Goal: Obtain resource: Obtain resource

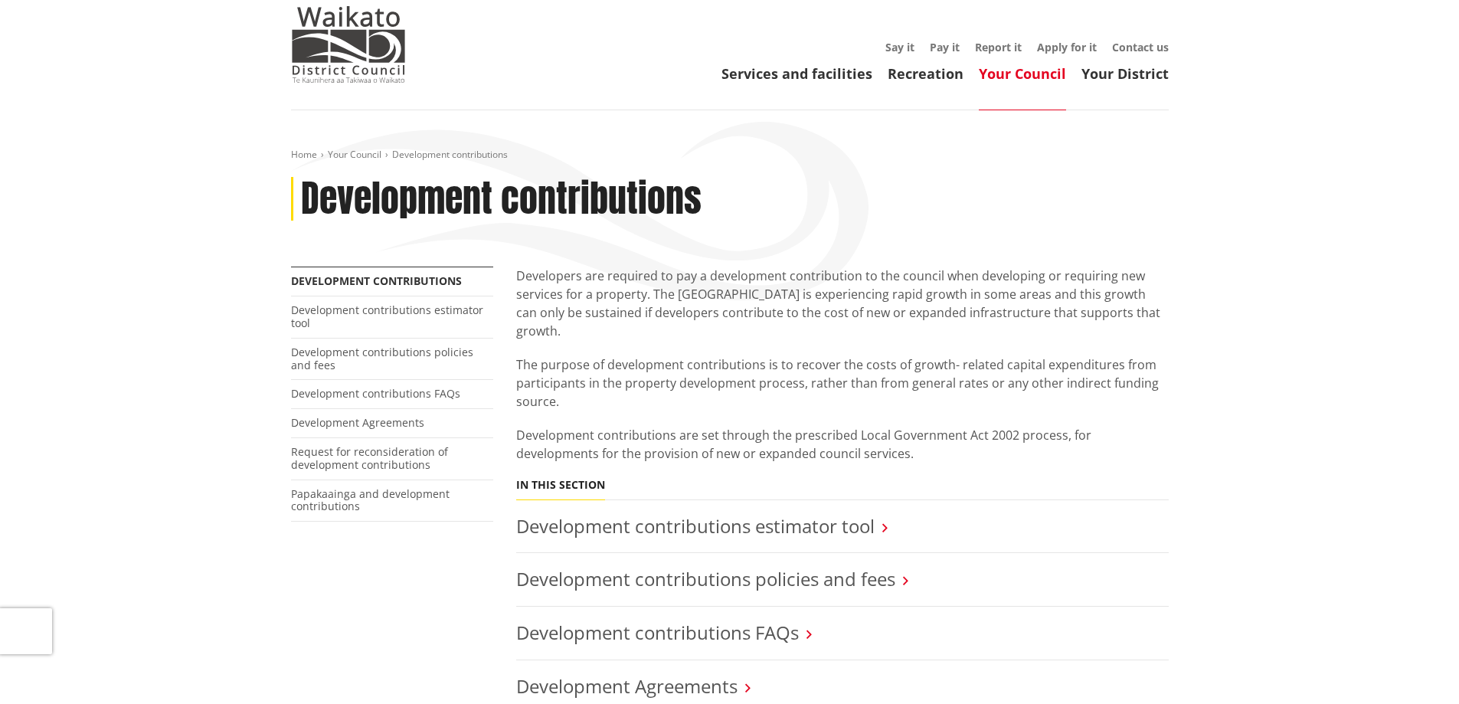
scroll to position [77, 0]
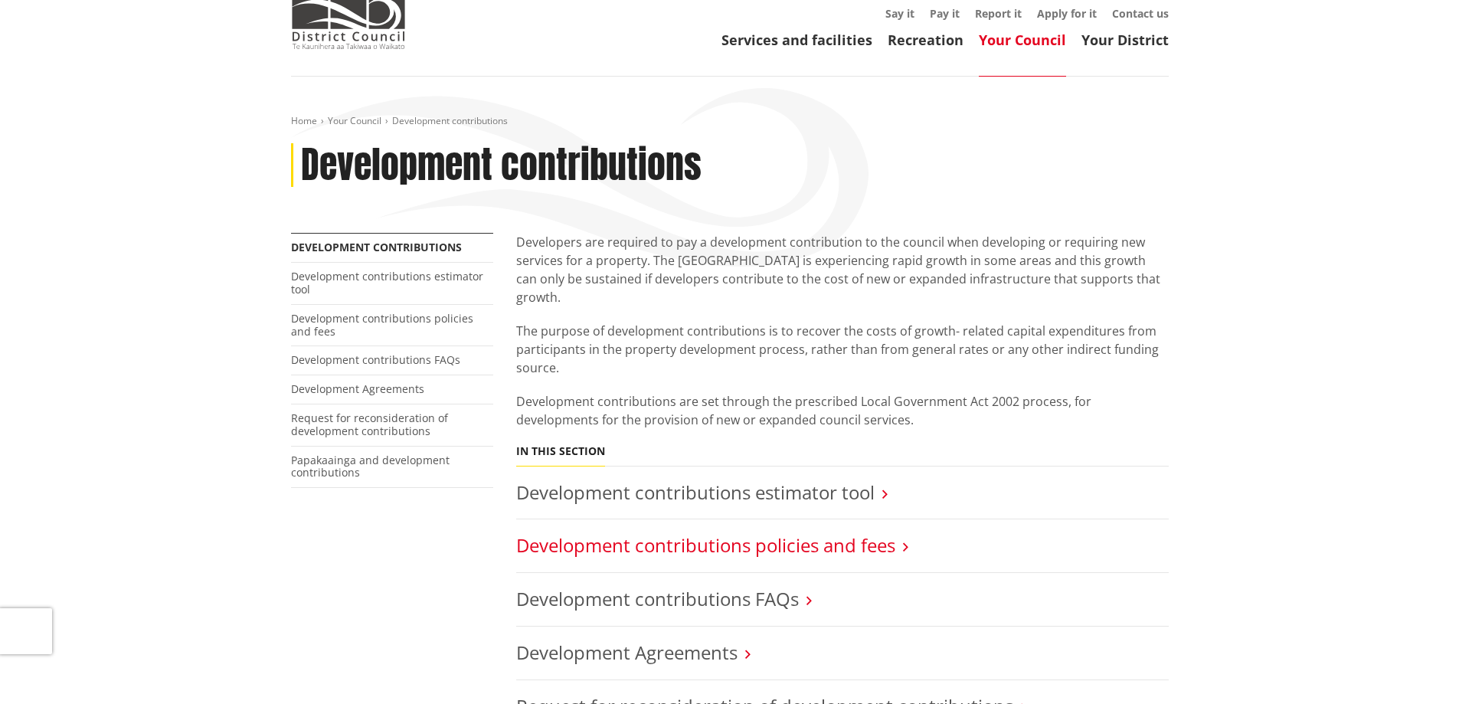
click at [843, 532] on link "Development contributions policies and fees" at bounding box center [705, 544] width 379 height 25
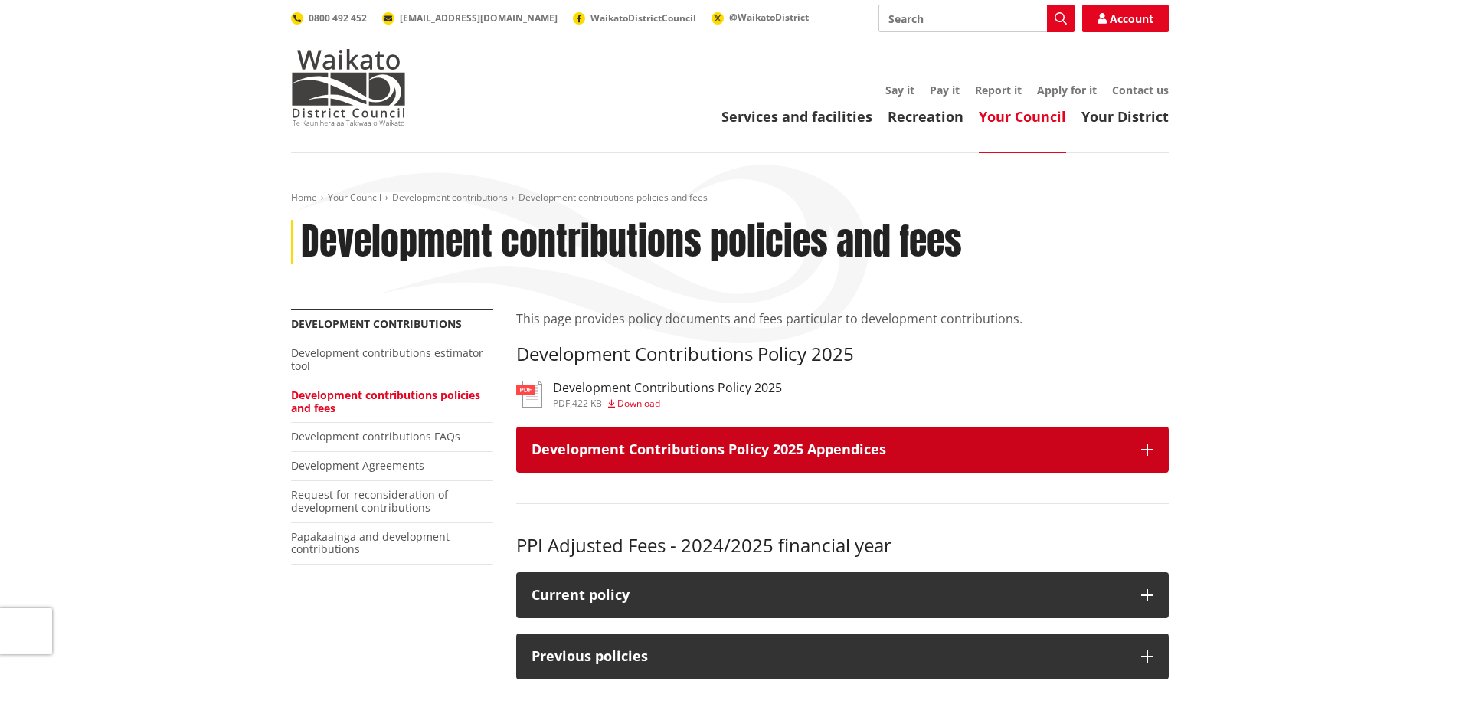
click at [822, 452] on h3 "Development Contributions Policy 2025 Appendices" at bounding box center [829, 449] width 595 height 15
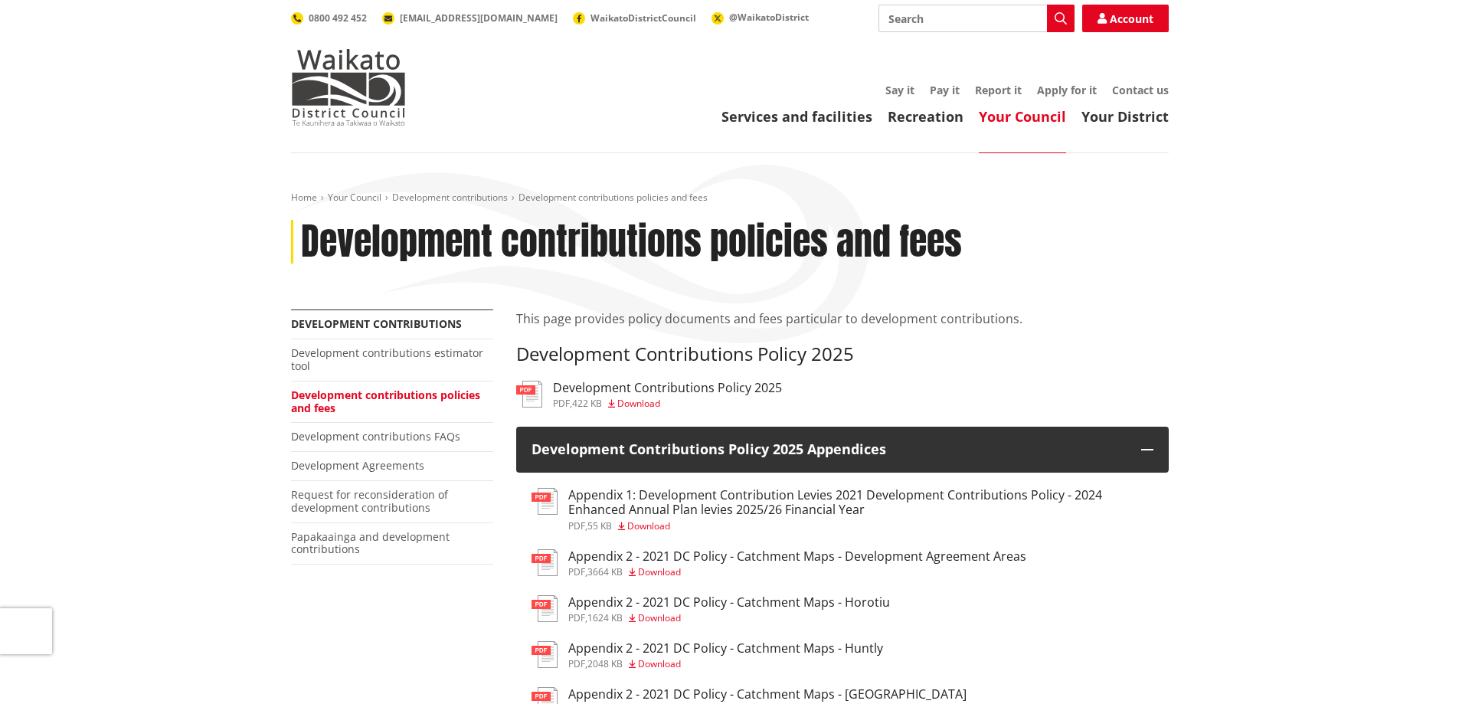
click at [732, 384] on h3 "Development Contributions Policy 2025" at bounding box center [667, 388] width 229 height 15
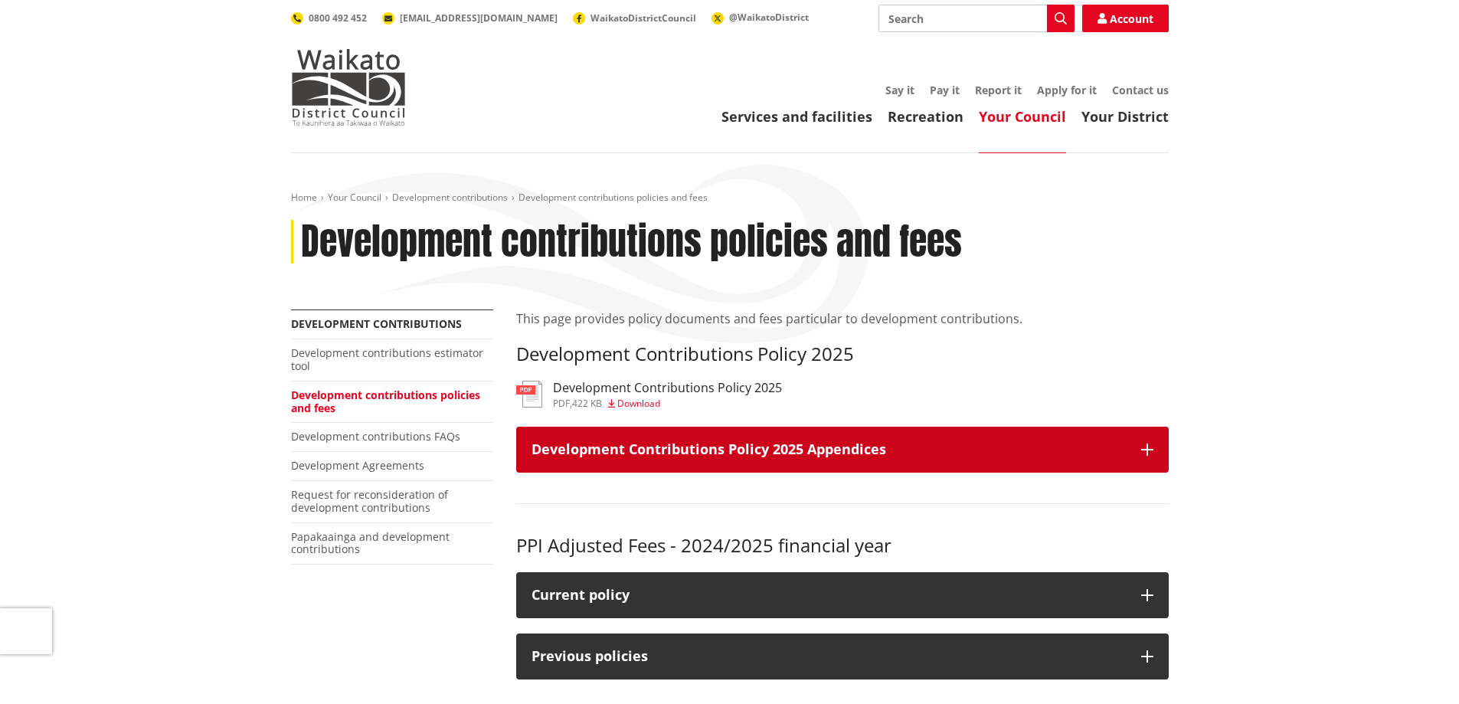
click at [1142, 455] on icon "button" at bounding box center [1148, 450] width 12 height 12
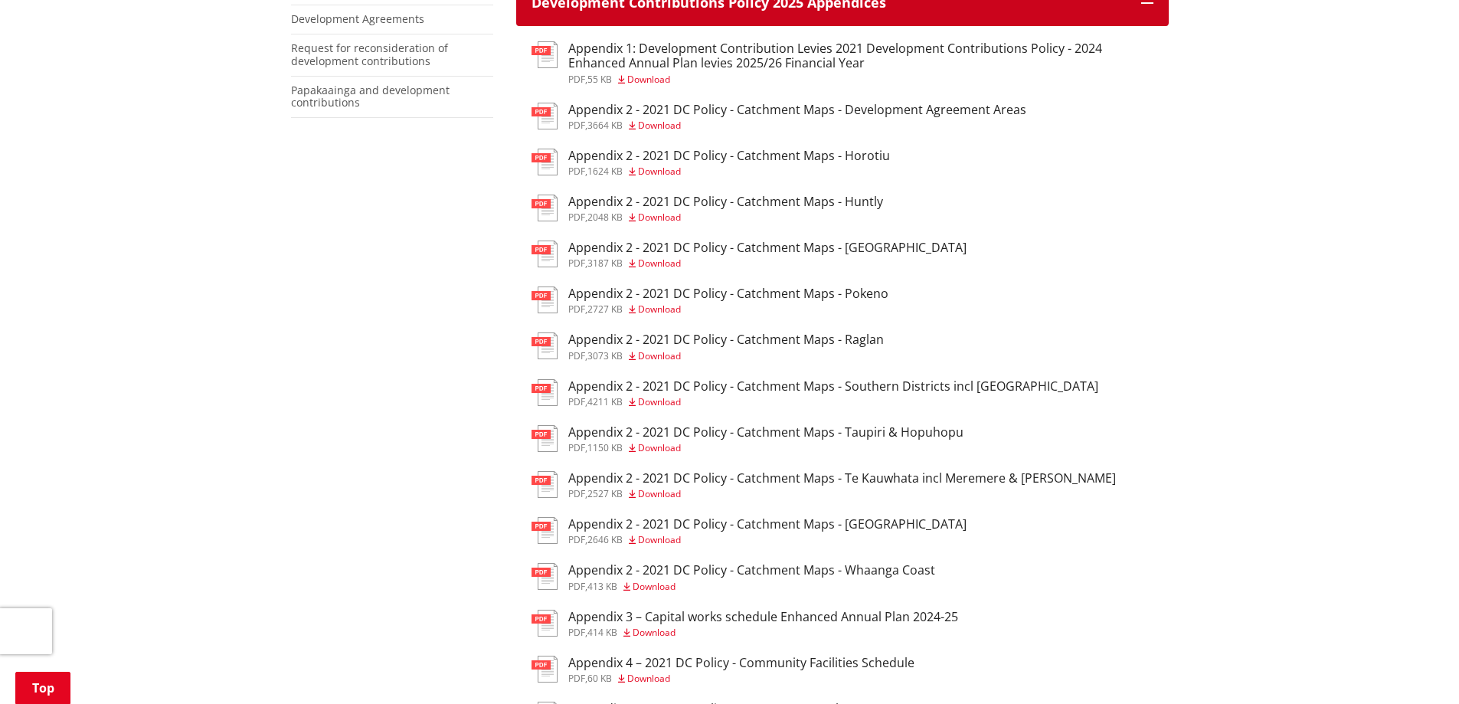
scroll to position [460, 0]
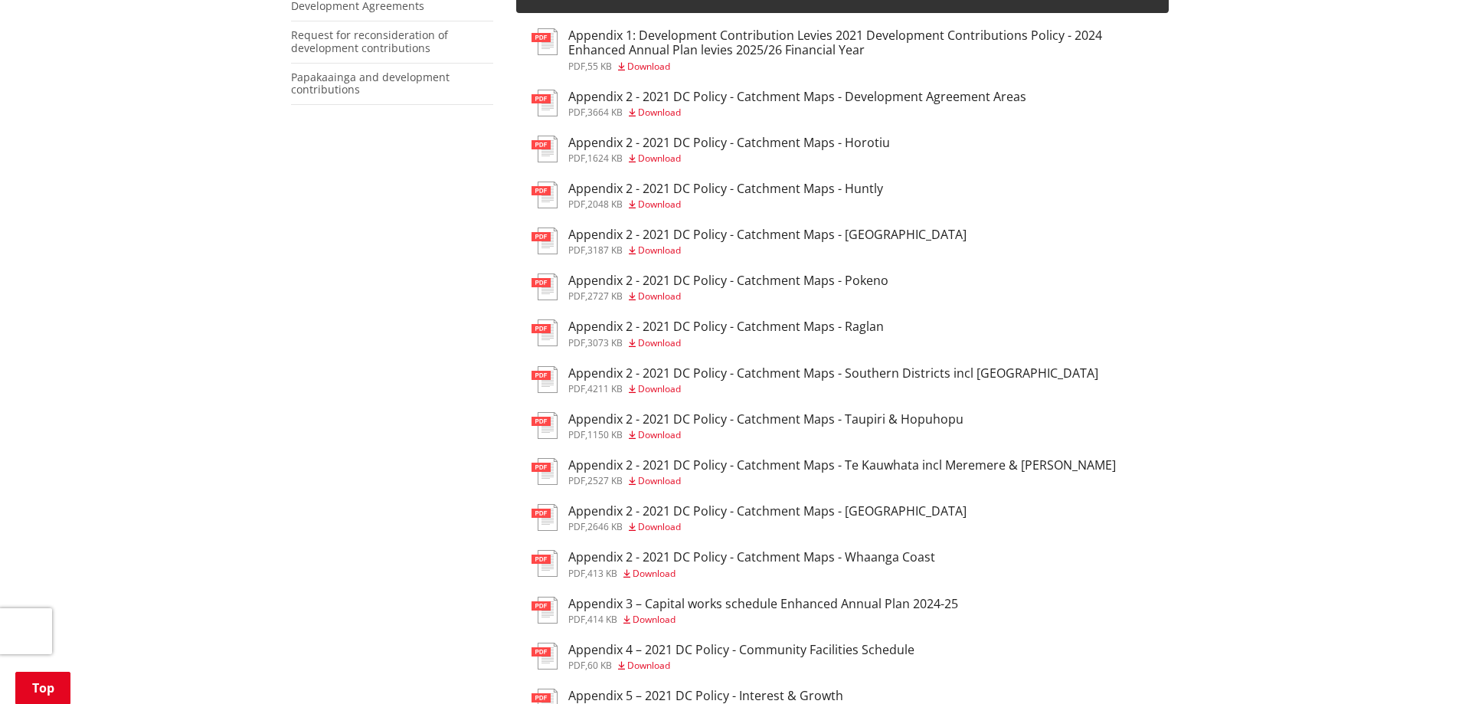
click at [711, 93] on h3 "Appendix 2 - 2021 DC Policy - Catchment Maps - Development Agreement Areas" at bounding box center [797, 97] width 458 height 15
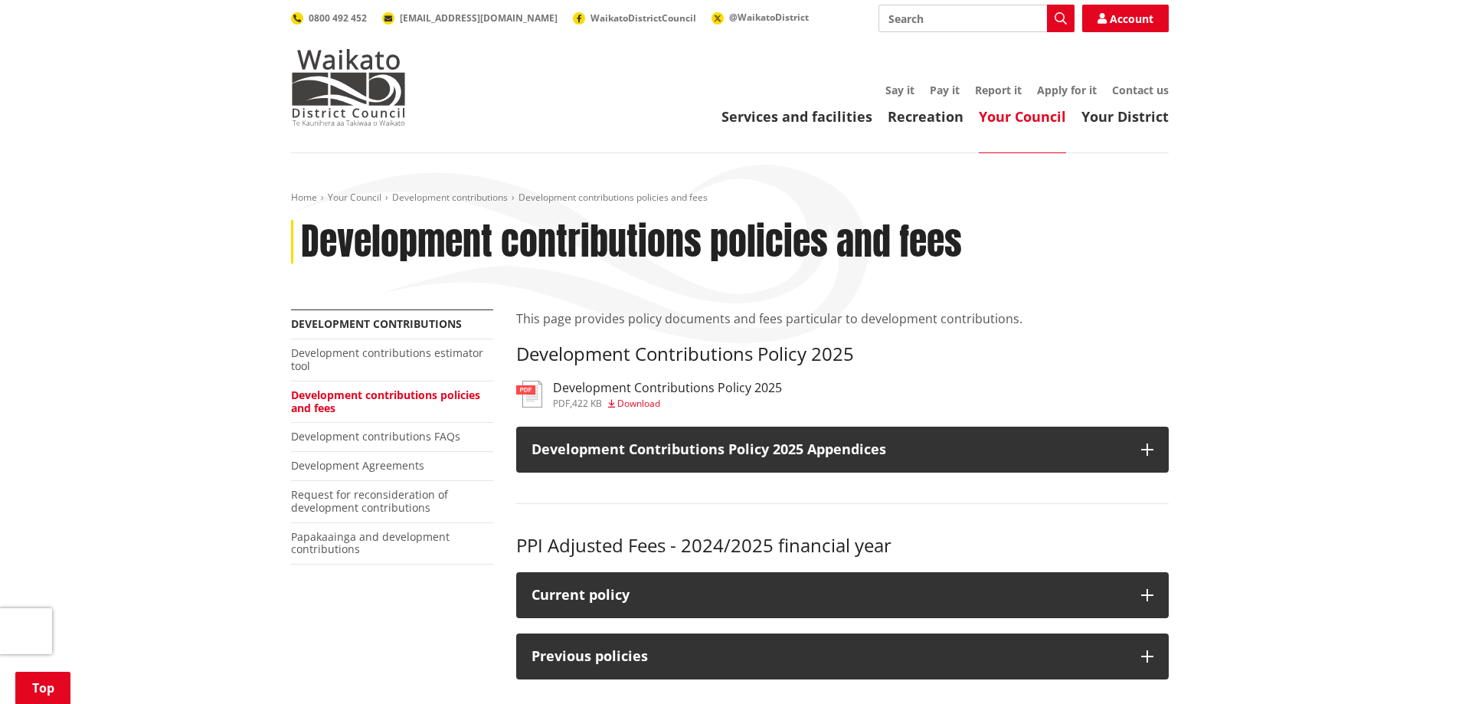
scroll to position [460, 0]
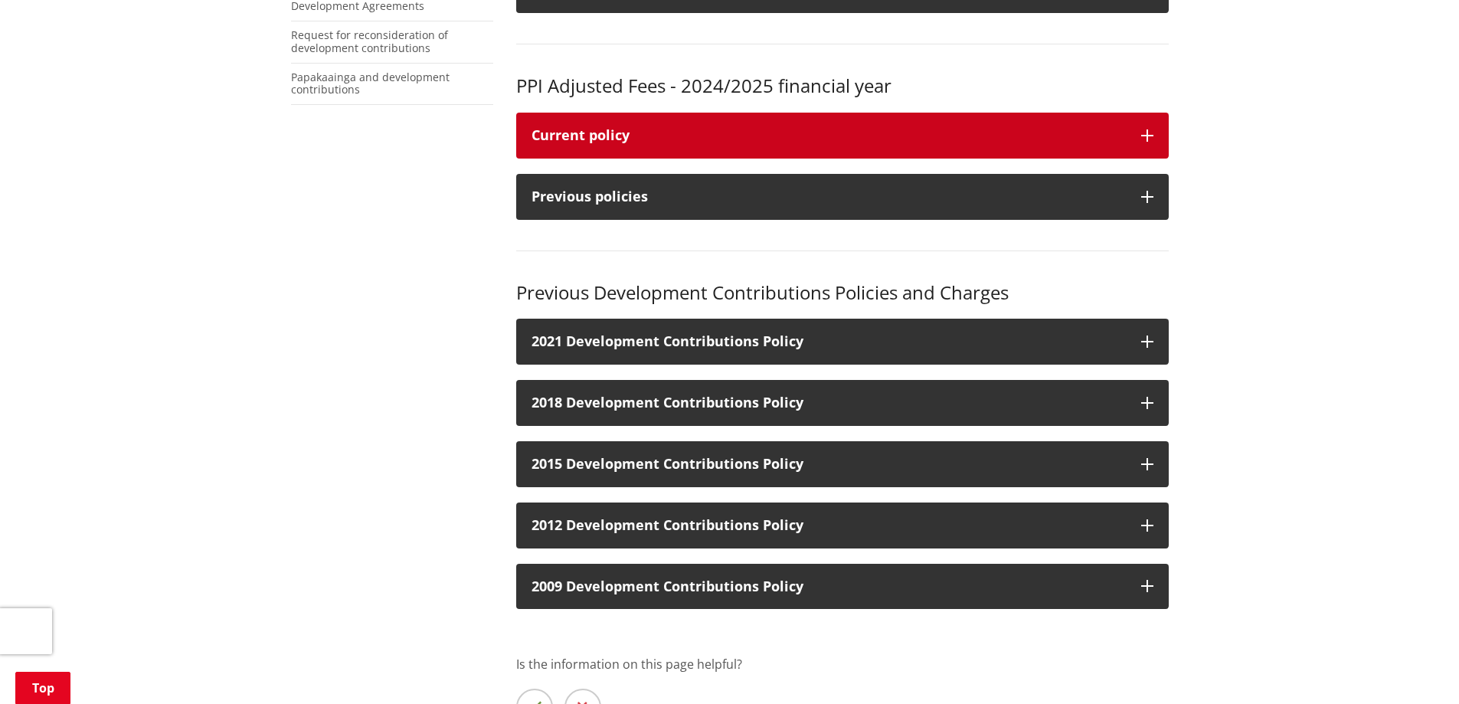
click at [1055, 128] on div "Current policy" at bounding box center [829, 135] width 595 height 15
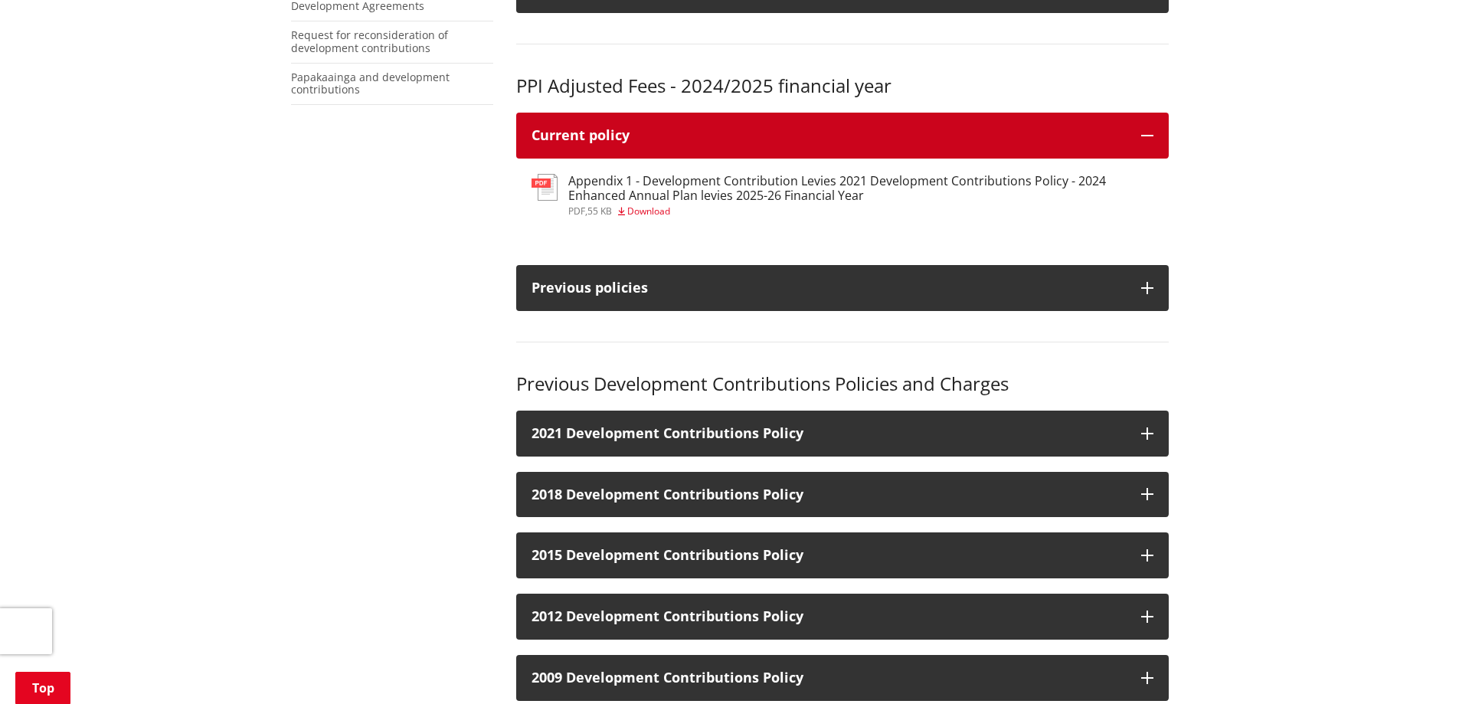
click at [1047, 129] on div "Current policy" at bounding box center [829, 135] width 595 height 15
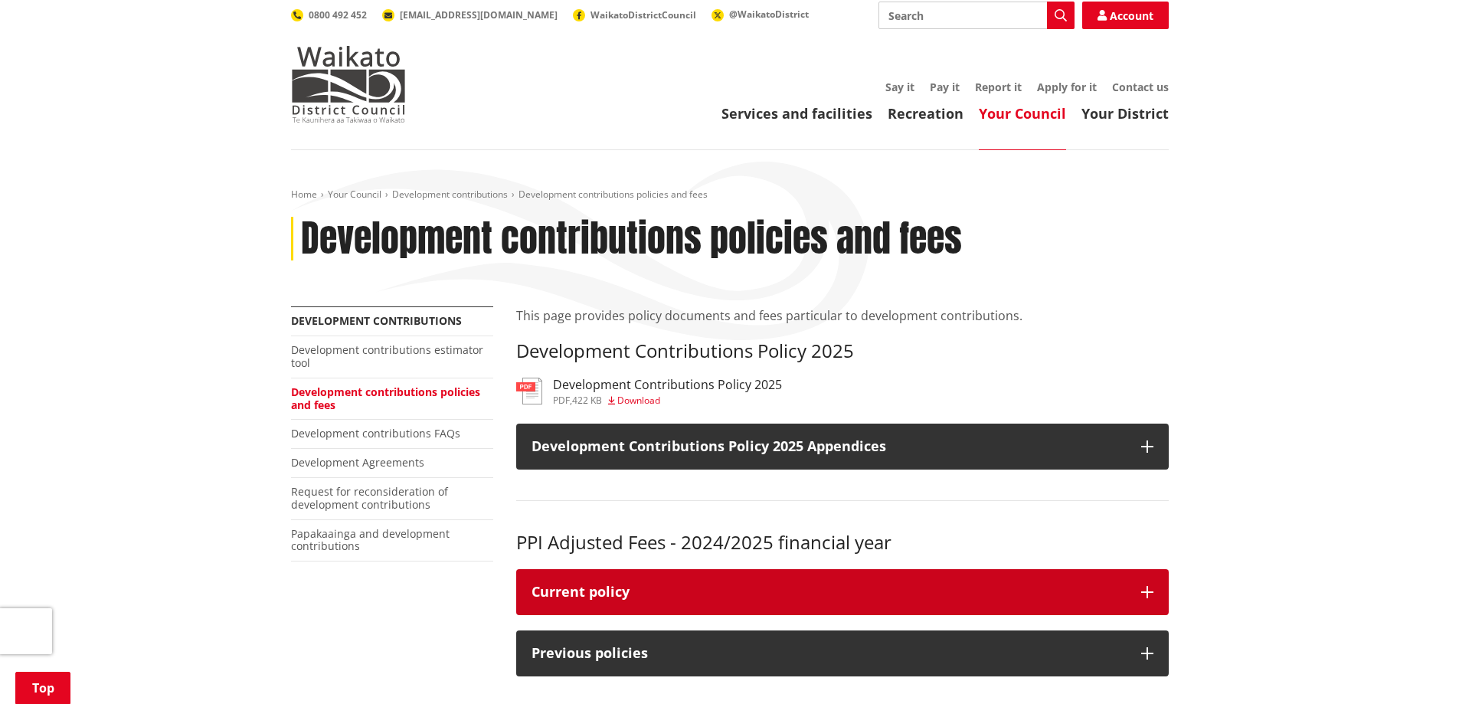
scroll to position [0, 0]
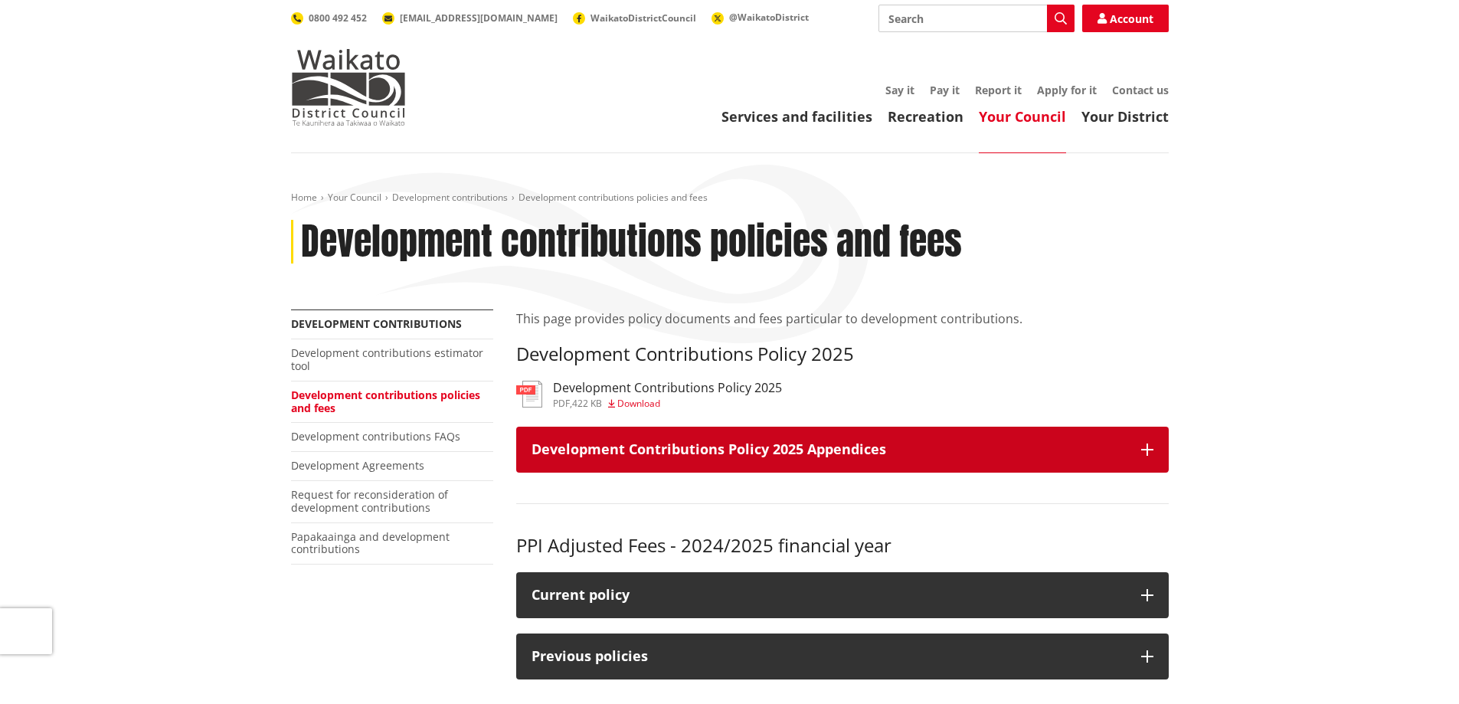
click at [956, 457] on h3 "Development Contributions Policy 2025 Appendices" at bounding box center [829, 449] width 595 height 15
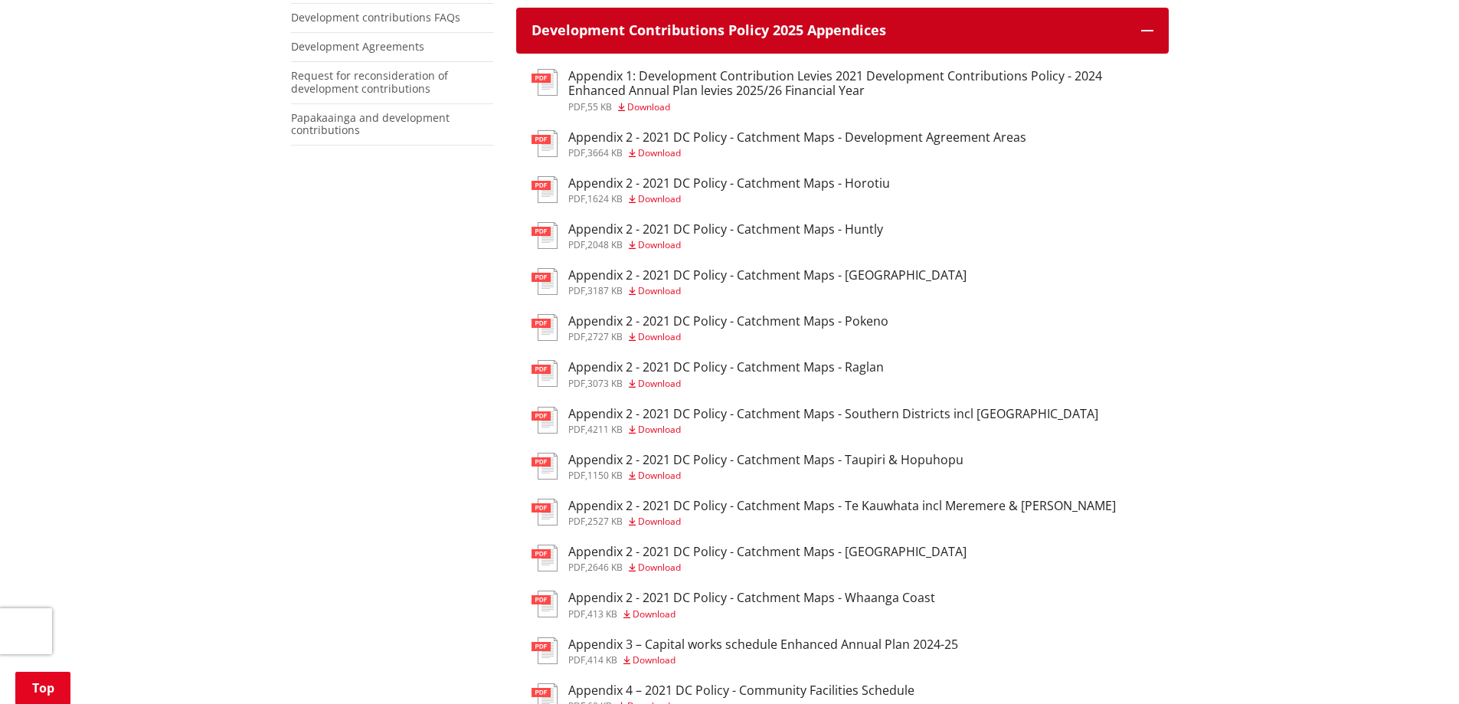
scroll to position [383, 0]
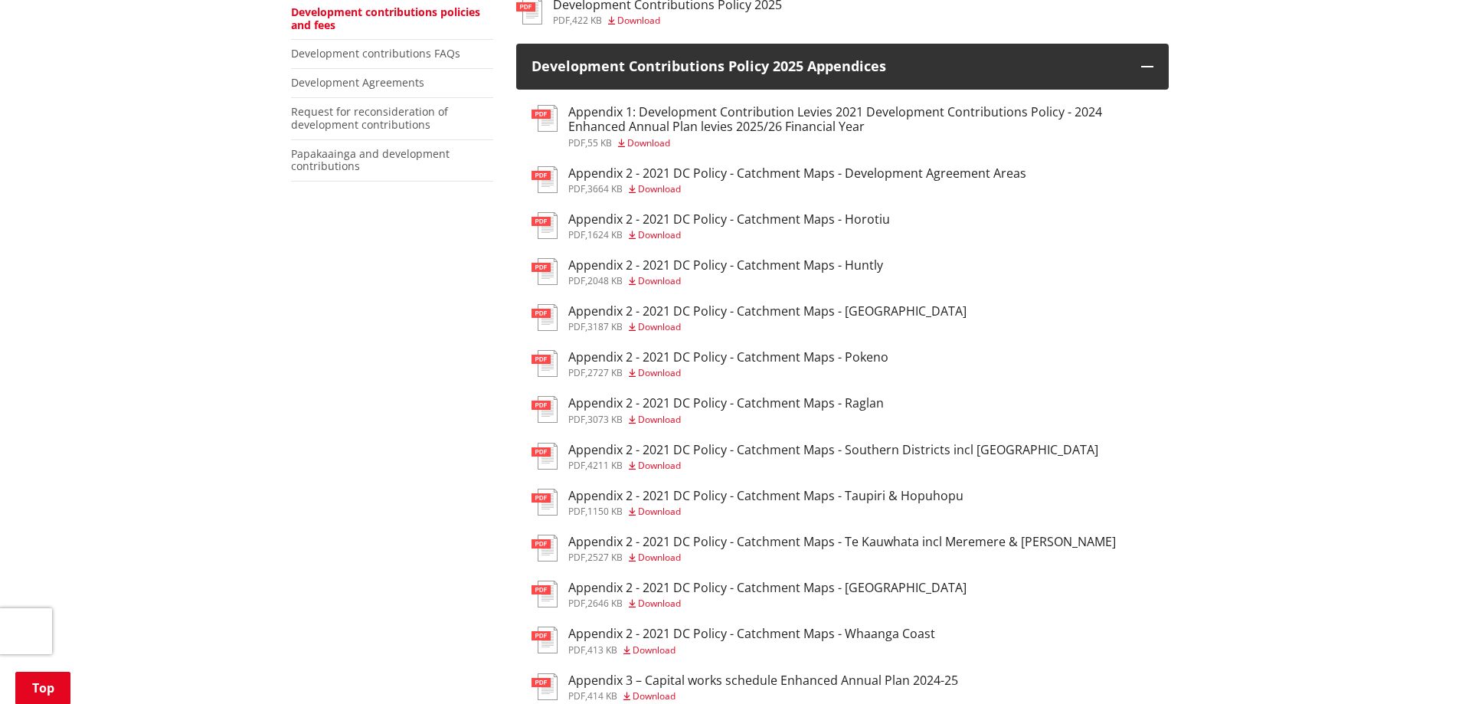
click at [942, 170] on h3 "Appendix 2 - 2021 DC Policy - Catchment Maps - Development Agreement Areas" at bounding box center [797, 173] width 458 height 15
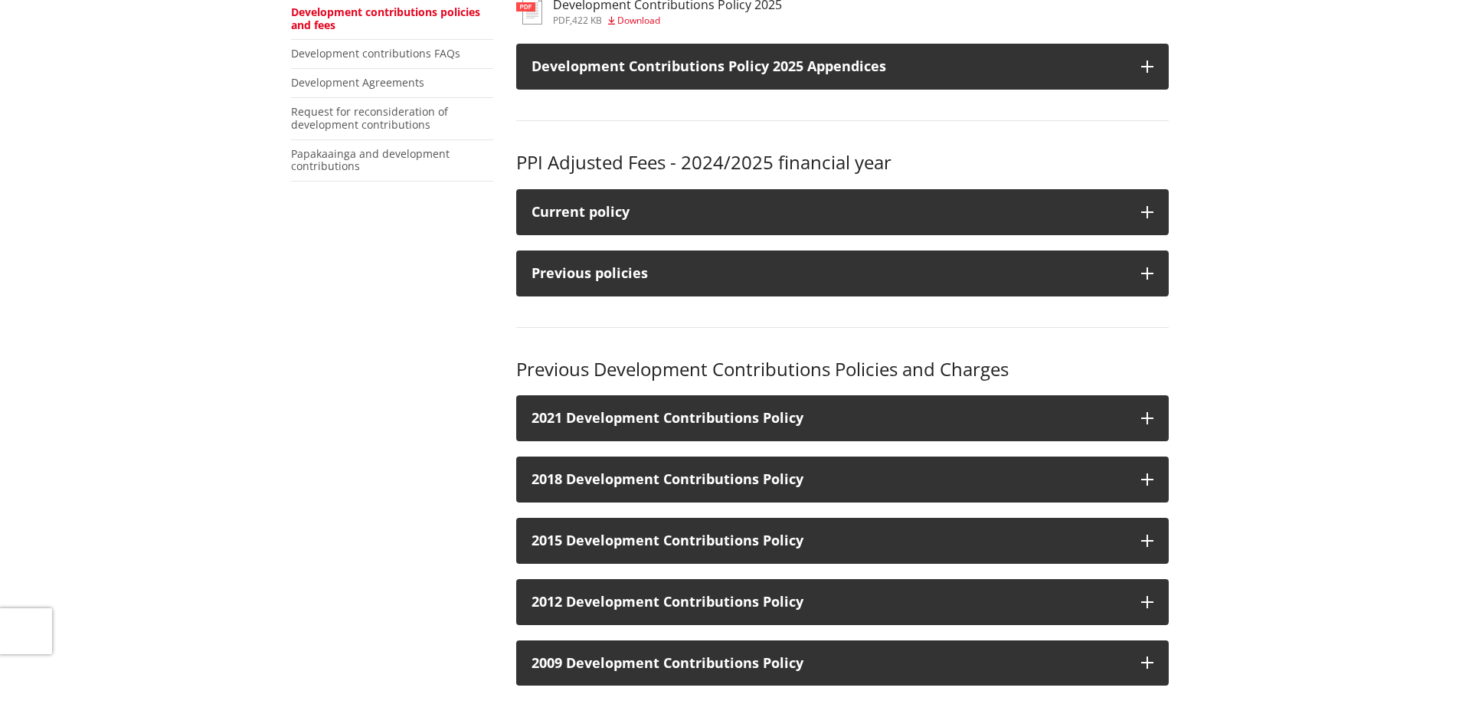
scroll to position [383, 0]
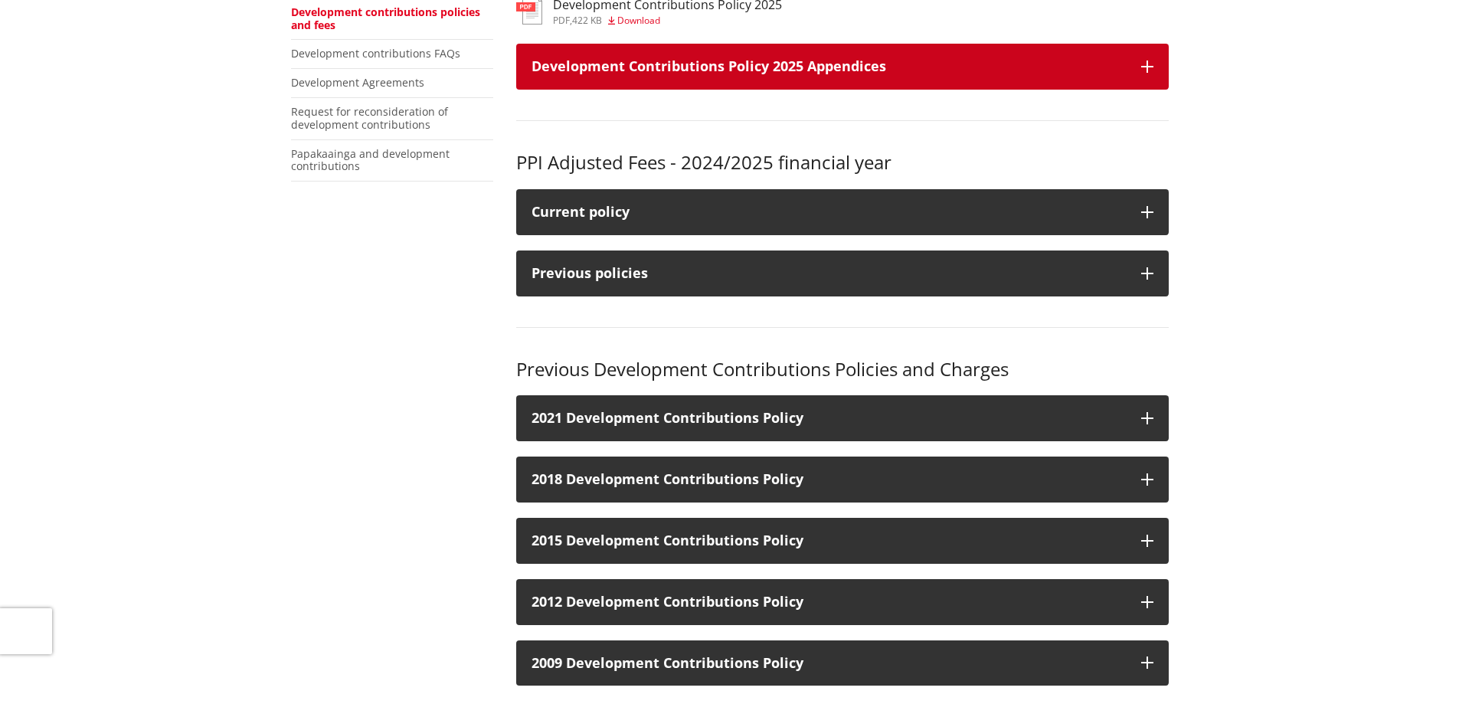
click at [1059, 77] on button "Development Contributions Policy 2025 Appendices" at bounding box center [842, 67] width 653 height 46
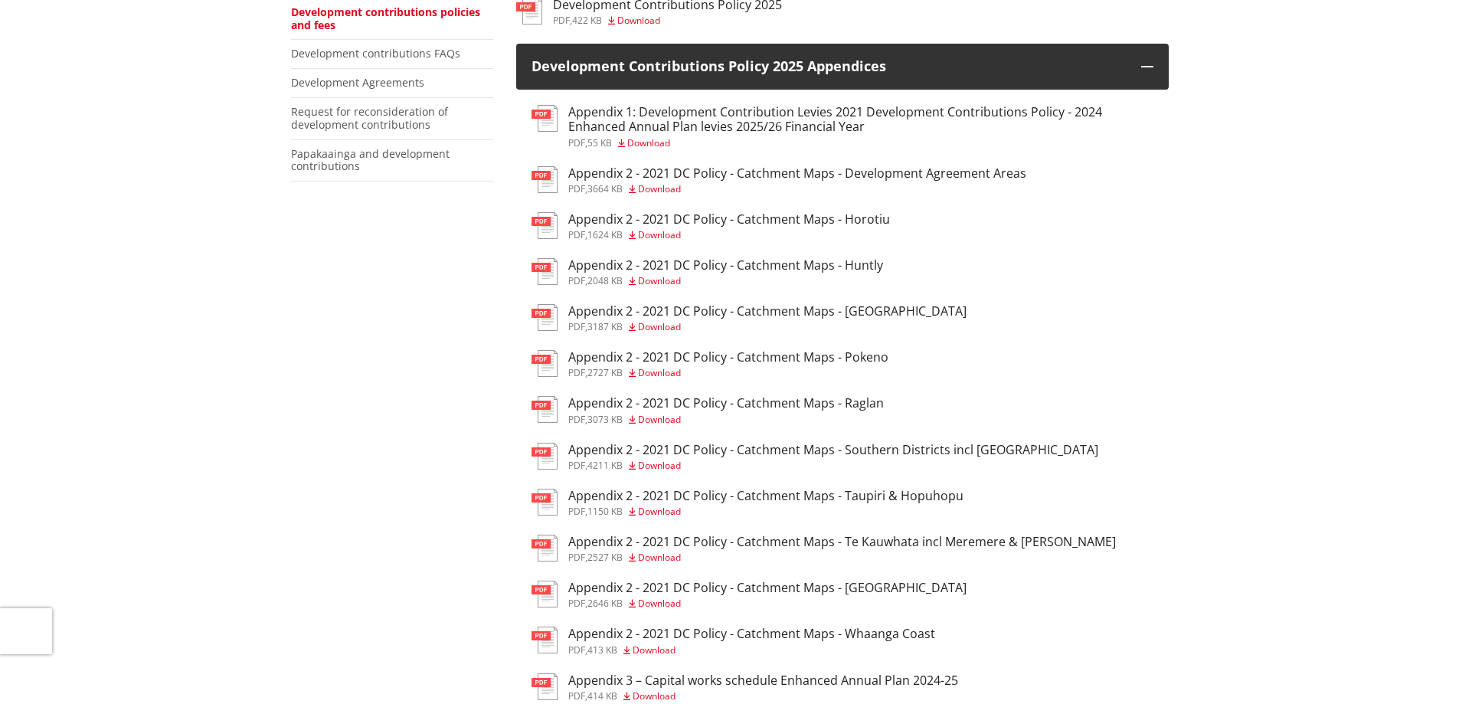
drag, startPoint x: 852, startPoint y: 264, endPoint x: 1130, endPoint y: 286, distance: 279.0
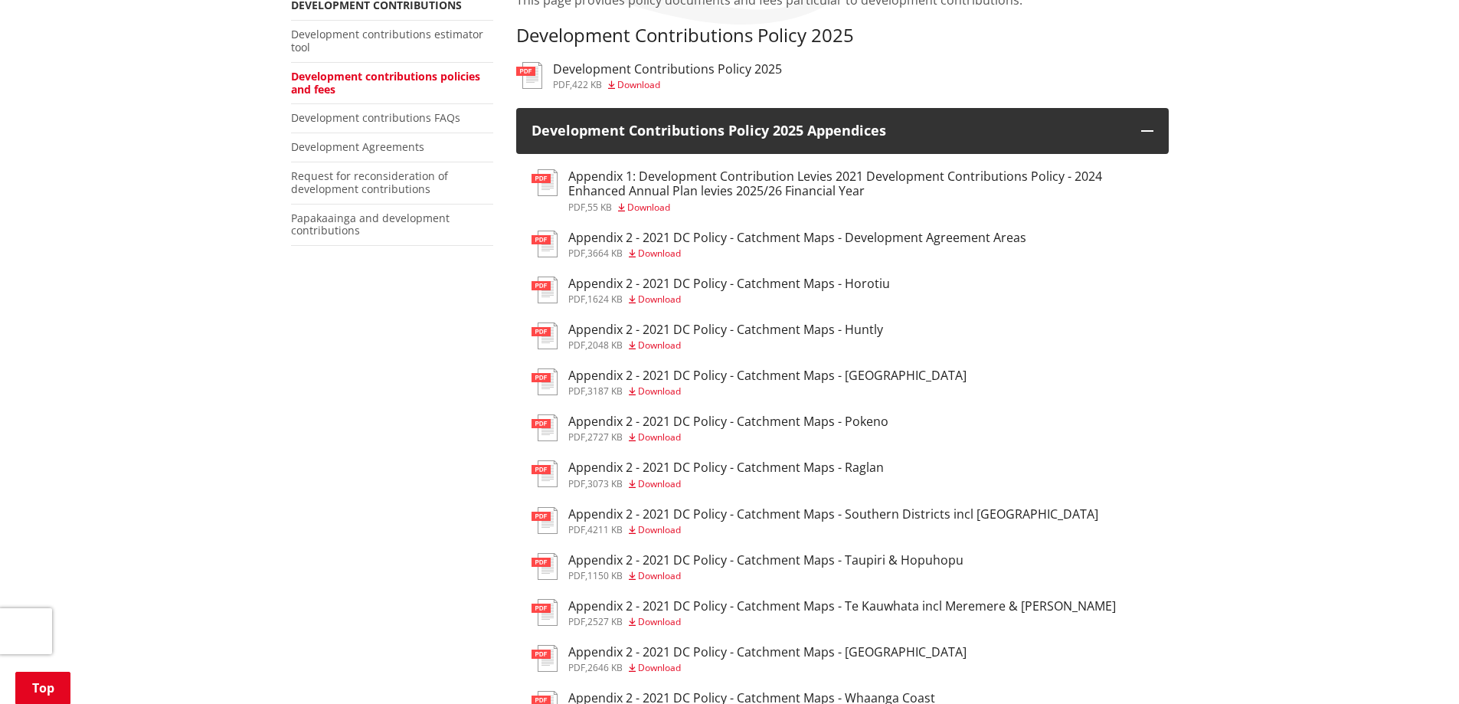
scroll to position [306, 0]
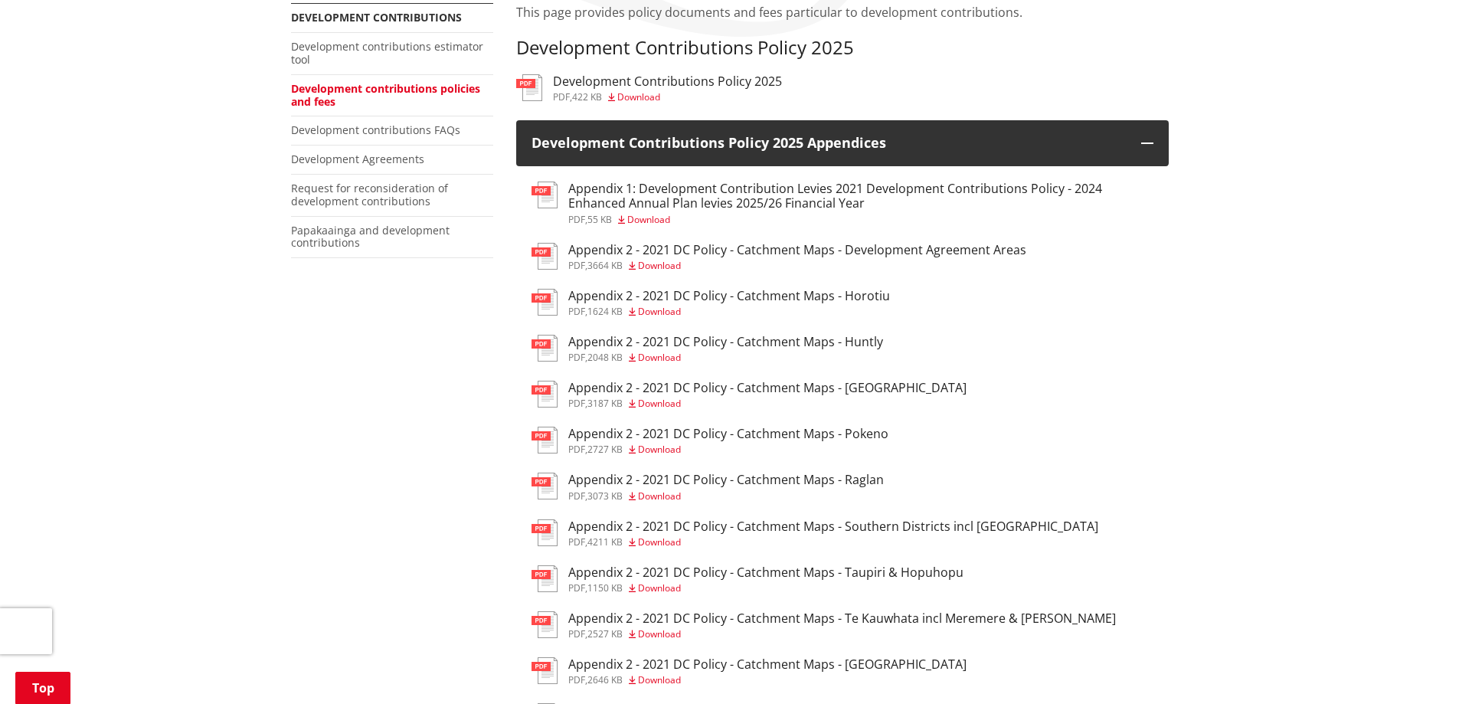
click at [708, 78] on h3 "Development Contributions Policy 2025" at bounding box center [667, 81] width 229 height 15
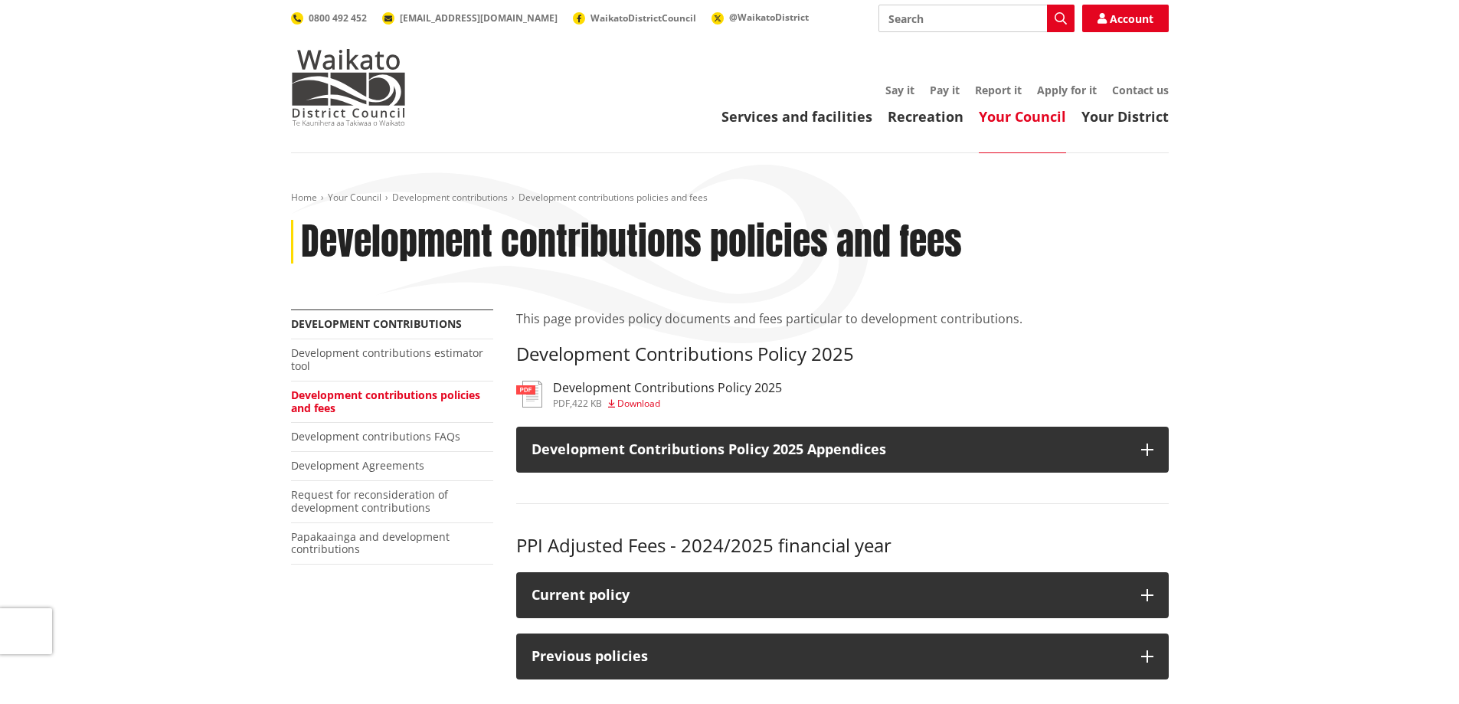
click at [696, 385] on h3 "Development Contributions Policy 2025" at bounding box center [667, 388] width 229 height 15
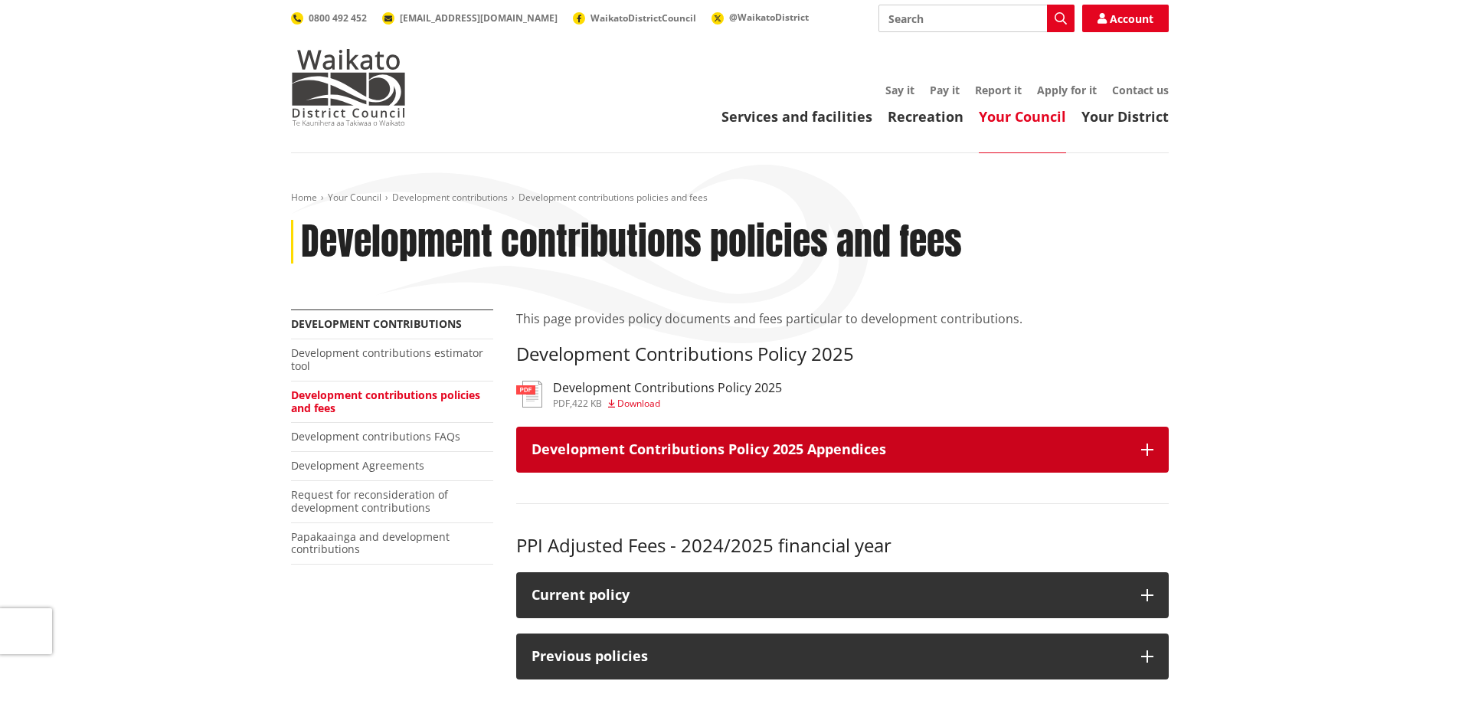
click at [1015, 460] on button "Development Contributions Policy 2025 Appendices" at bounding box center [842, 450] width 653 height 46
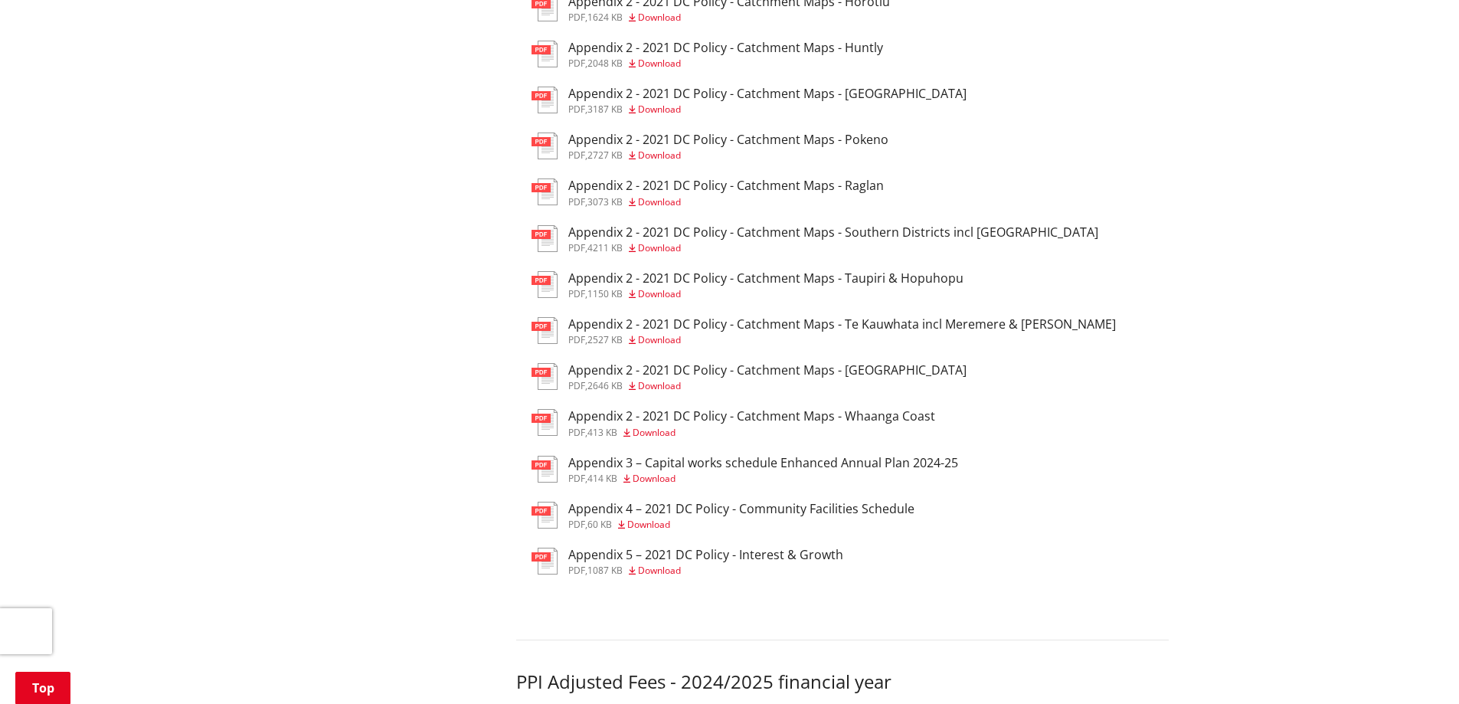
scroll to position [383, 0]
